Goal: Ask a question: Seek information or help from site administrators or community

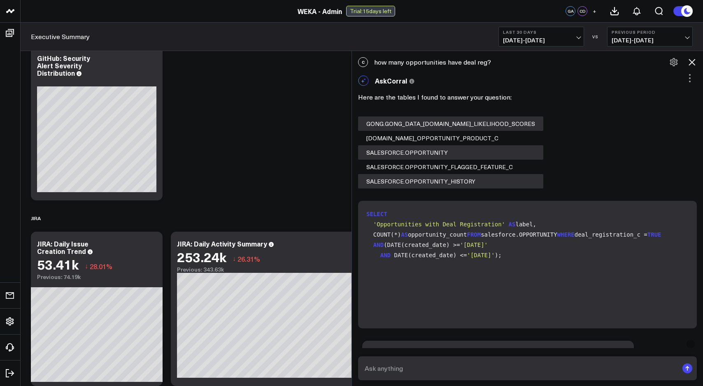
scroll to position [2, 0]
click at [463, 248] on span "'[DATE]'" at bounding box center [474, 245] width 28 height 7
click at [491, 63] on div "C how many opportunities have deal reg?" at bounding box center [527, 62] width 351 height 18
click at [490, 63] on div "C how many opportunities have deal reg?" at bounding box center [527, 62] width 351 height 18
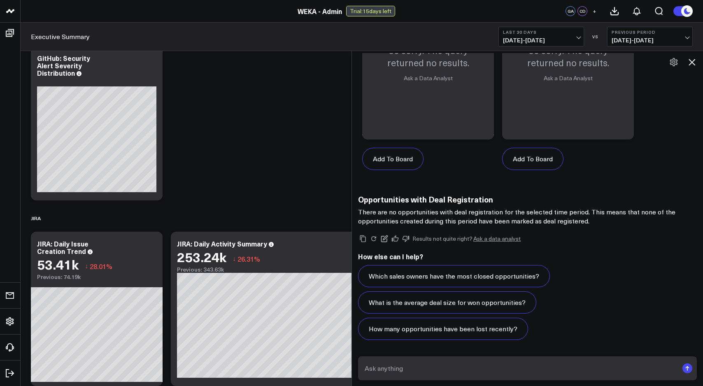
scroll to position [1990, 0]
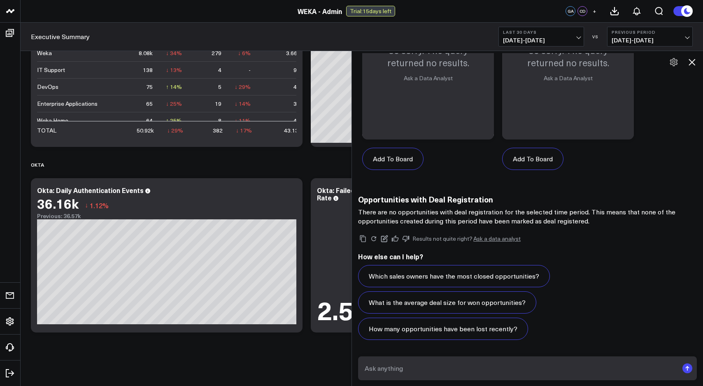
click at [436, 376] on form at bounding box center [527, 369] width 339 height 24
click at [415, 366] on textarea at bounding box center [521, 368] width 316 height 15
click at [575, 39] on span "[DATE] - [DATE]" at bounding box center [541, 40] width 77 height 7
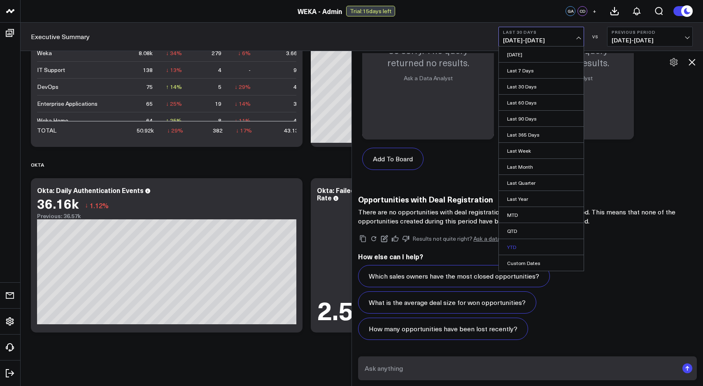
click at [516, 245] on link "YTD" at bounding box center [541, 247] width 85 height 16
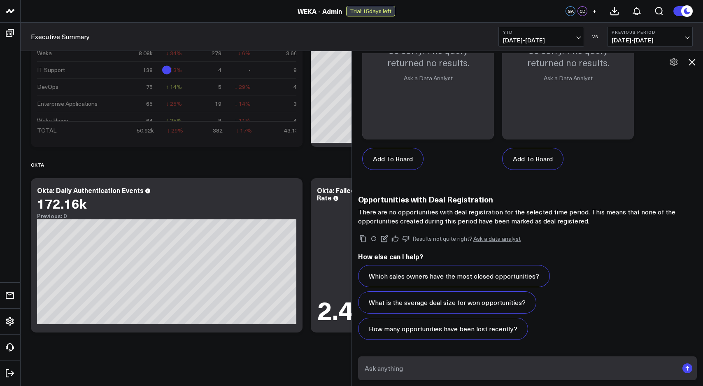
click at [574, 38] on span "[DATE] - [DATE]" at bounding box center [541, 40] width 77 height 7
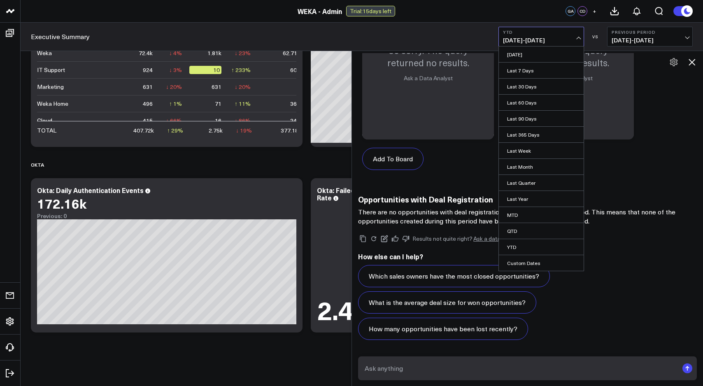
click at [604, 286] on div "Which sales owners have the most closed opportunities? What is the average deal…" at bounding box center [527, 302] width 339 height 75
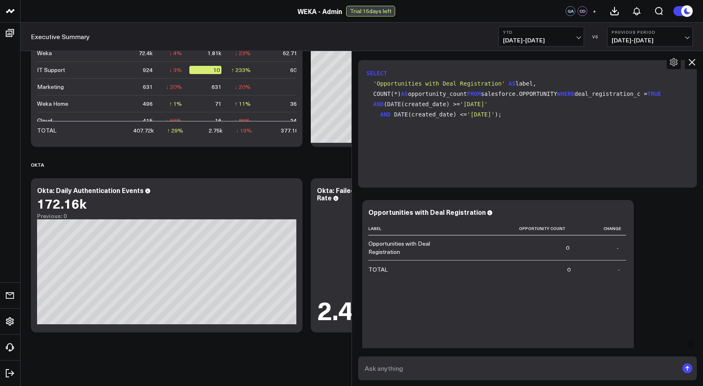
scroll to position [557, 0]
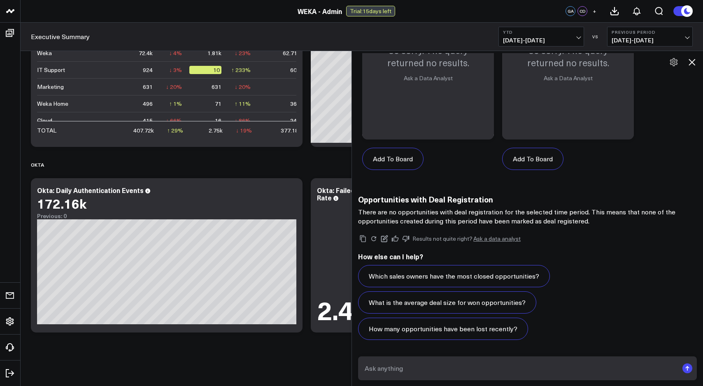
click at [448, 360] on form at bounding box center [527, 369] width 339 height 24
click at [444, 365] on textarea at bounding box center [521, 368] width 316 height 15
type textarea "how many oppty have deal reg?"
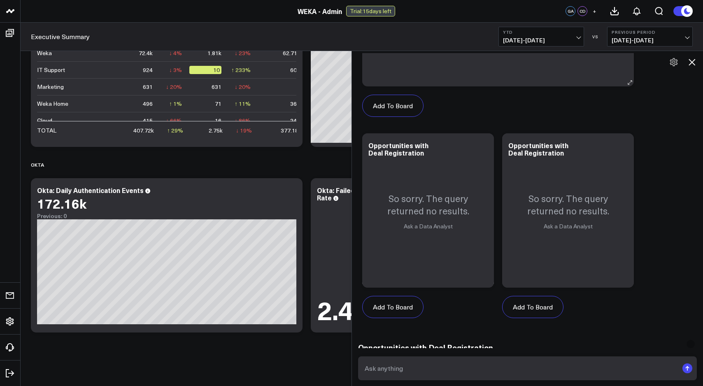
scroll to position [1299, 0]
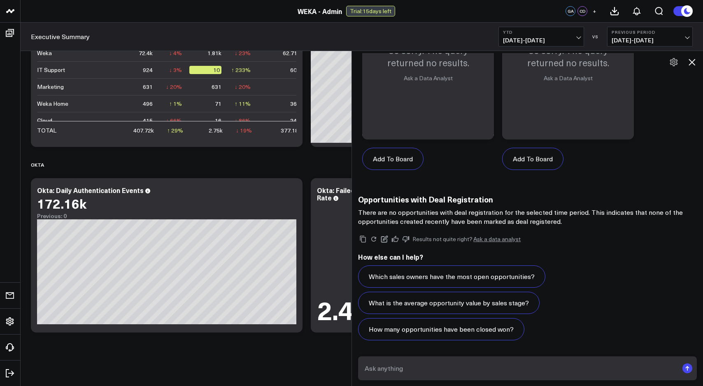
click at [459, 367] on textarea at bounding box center [521, 368] width 316 height 15
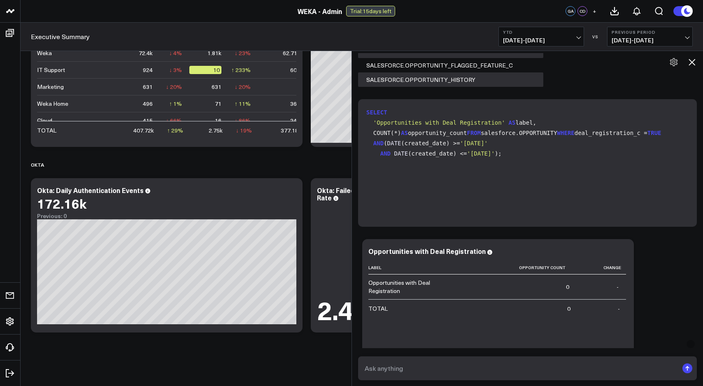
scroll to position [0, 0]
drag, startPoint x: 412, startPoint y: 217, endPoint x: 367, endPoint y: 110, distance: 117.2
click at [367, 110] on code "SELECT 'Opportunities with Deal Registration' AS label, COUNT(*) AS opportunity…" at bounding box center [530, 132] width 326 height 51
copy code "SELECT 'Opportunities with Deal Registration' AS label, COUNT(*) AS opportunity…"
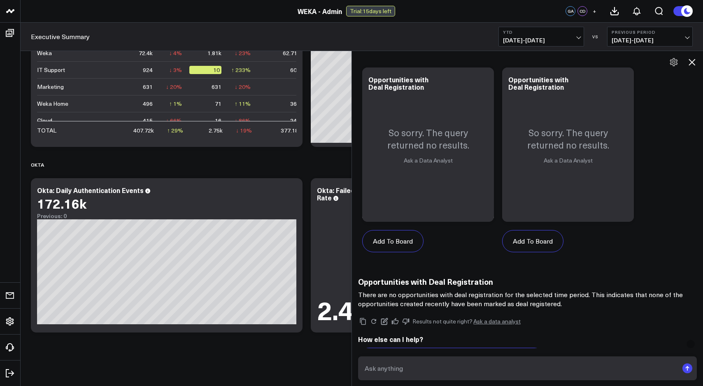
scroll to position [1299, 0]
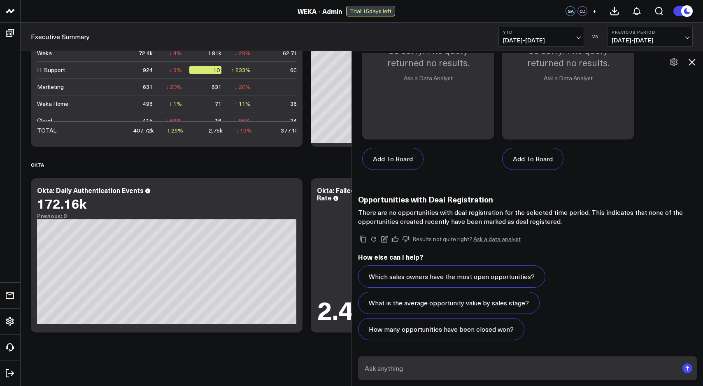
click at [398, 364] on textarea at bounding box center [521, 368] width 316 height 15
paste textarea "SELECT 'Opportunities with Deal Registration' AS label, COUNT(*) AS opportunity…"
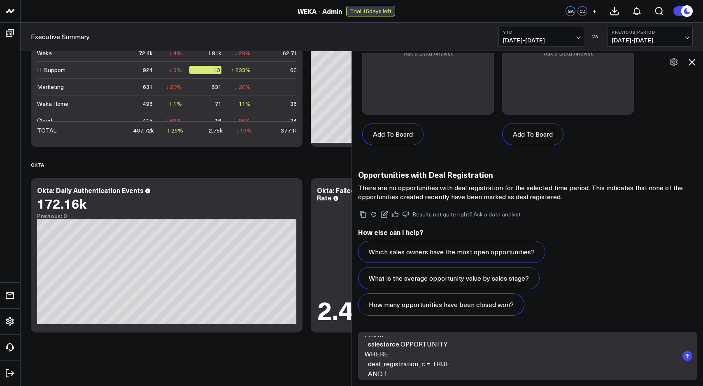
scroll to position [35, 0]
click at [451, 349] on textarea "SELECT 'Opportunities with Deal Registration' AS label, COUNT(*) AS opportunity…" at bounding box center [521, 356] width 316 height 40
drag, startPoint x: 368, startPoint y: 345, endPoint x: 418, endPoint y: 351, distance: 51.0
click at [418, 351] on textarea "SELECT 'Opportunities with Deal Registration' AS label, COUNT(*) AS opportunity…" at bounding box center [521, 356] width 316 height 40
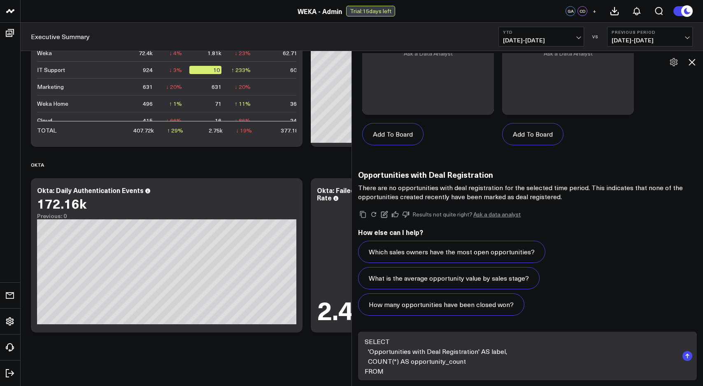
scroll to position [64, 0]
type textarea "SELECT 'Opportunities with Deal Registration' AS label, COUNT(*) AS opportunity…"
click at [685, 357] on rect "submit" at bounding box center [688, 356] width 10 height 10
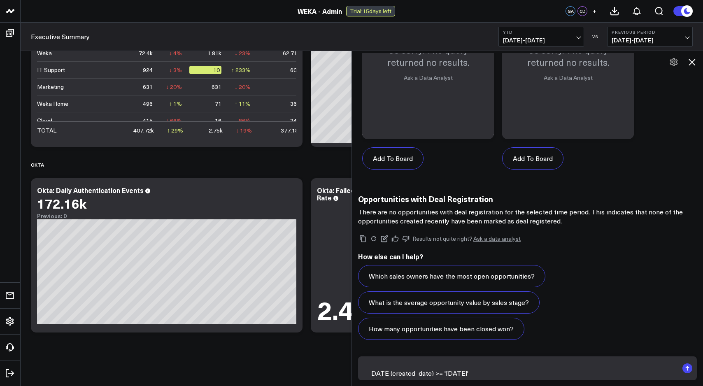
scroll to position [1253, 0]
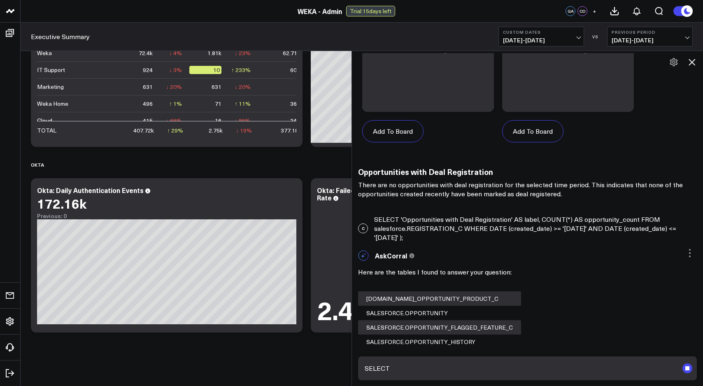
scroll to position [1423, 0]
